Goal: Task Accomplishment & Management: Manage account settings

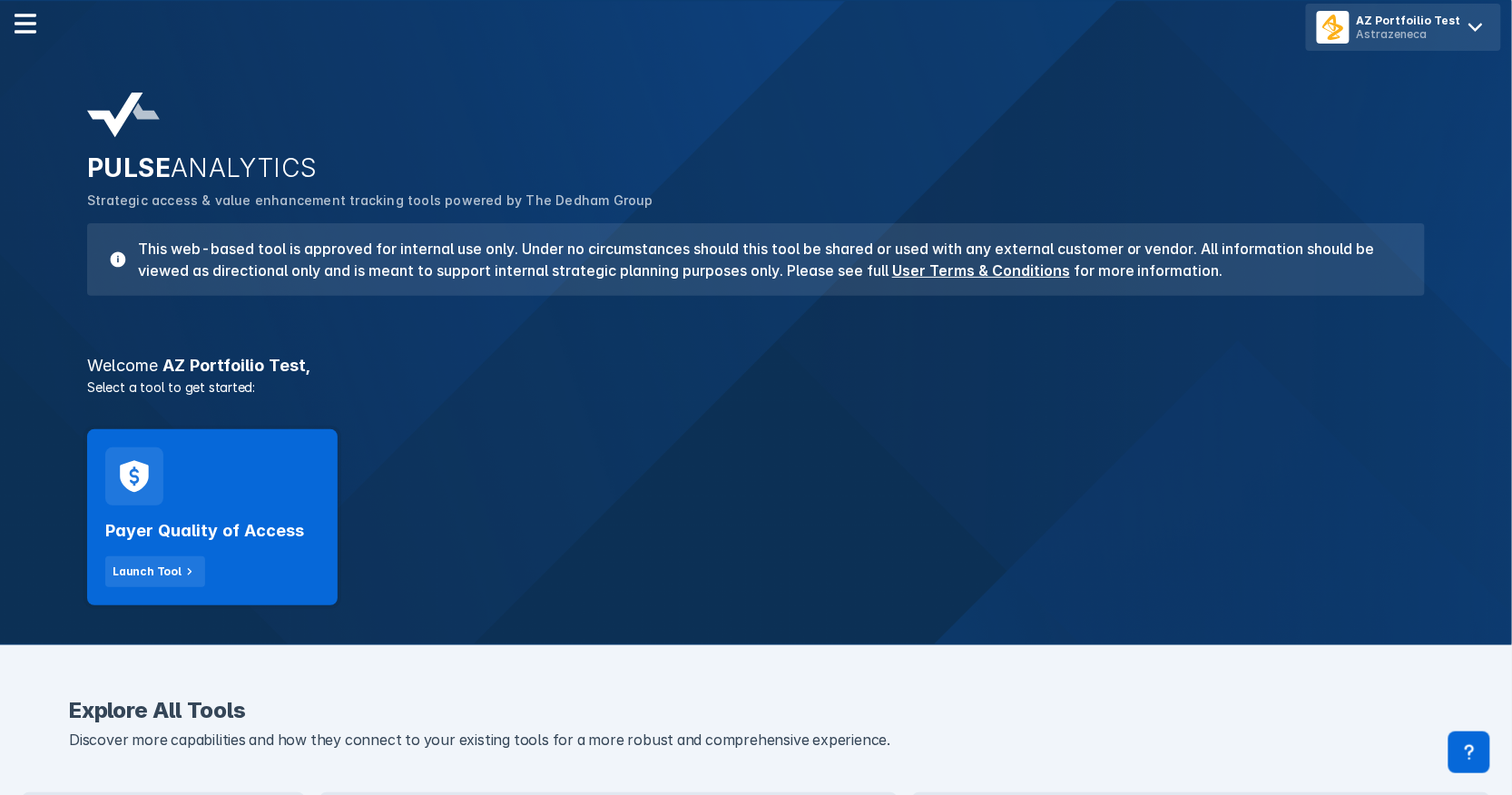
click at [1403, 27] on div "Astrazeneca" at bounding box center [1408, 33] width 104 height 14
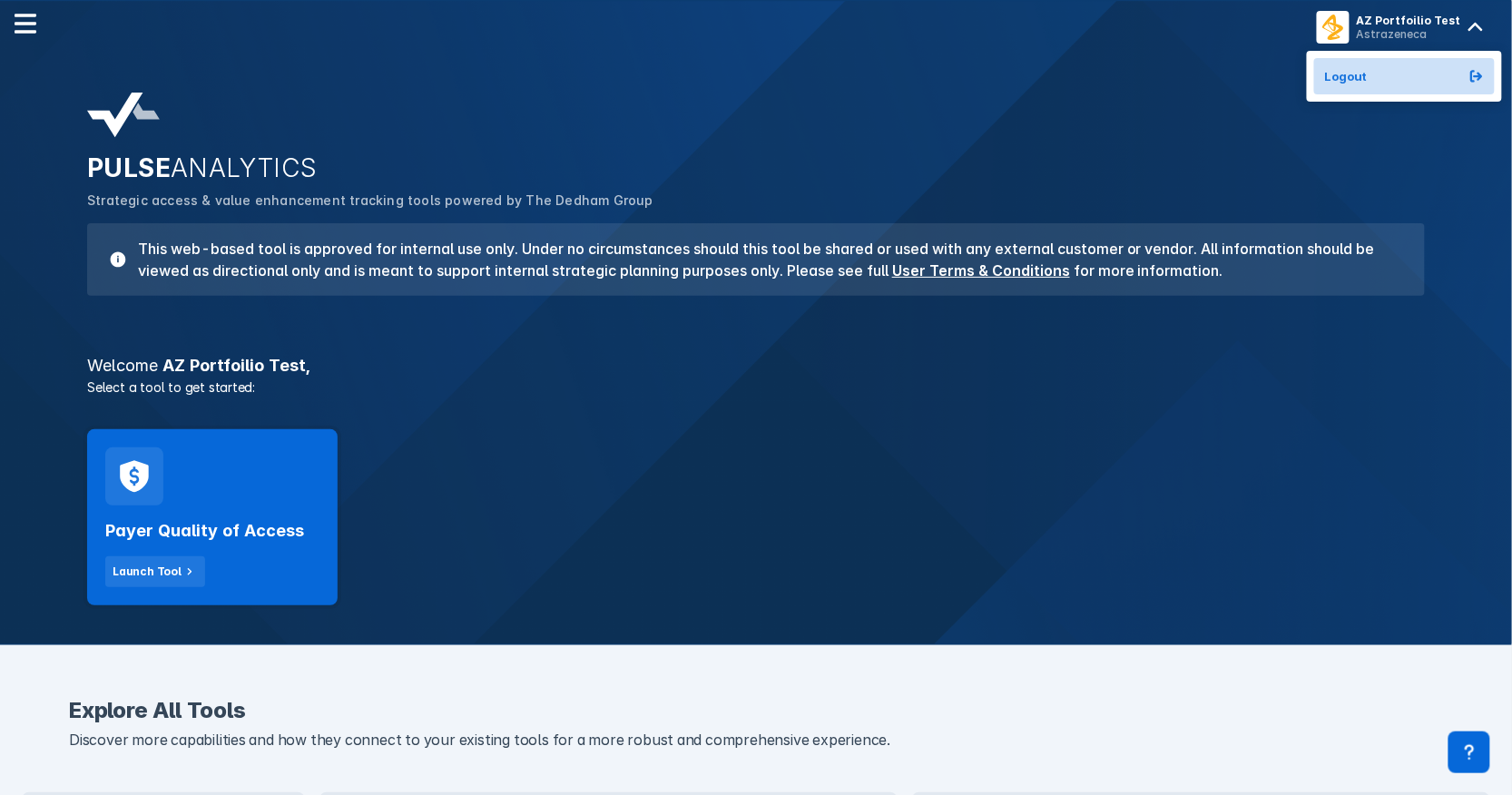
click at [1396, 69] on button "Logout" at bounding box center [1404, 76] width 180 height 36
